Goal: Task Accomplishment & Management: Use online tool/utility

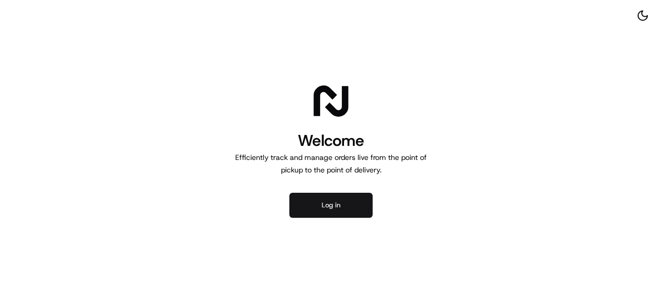
click at [335, 212] on button "Log in" at bounding box center [331, 205] width 83 height 25
